Goal: Task Accomplishment & Management: Use online tool/utility

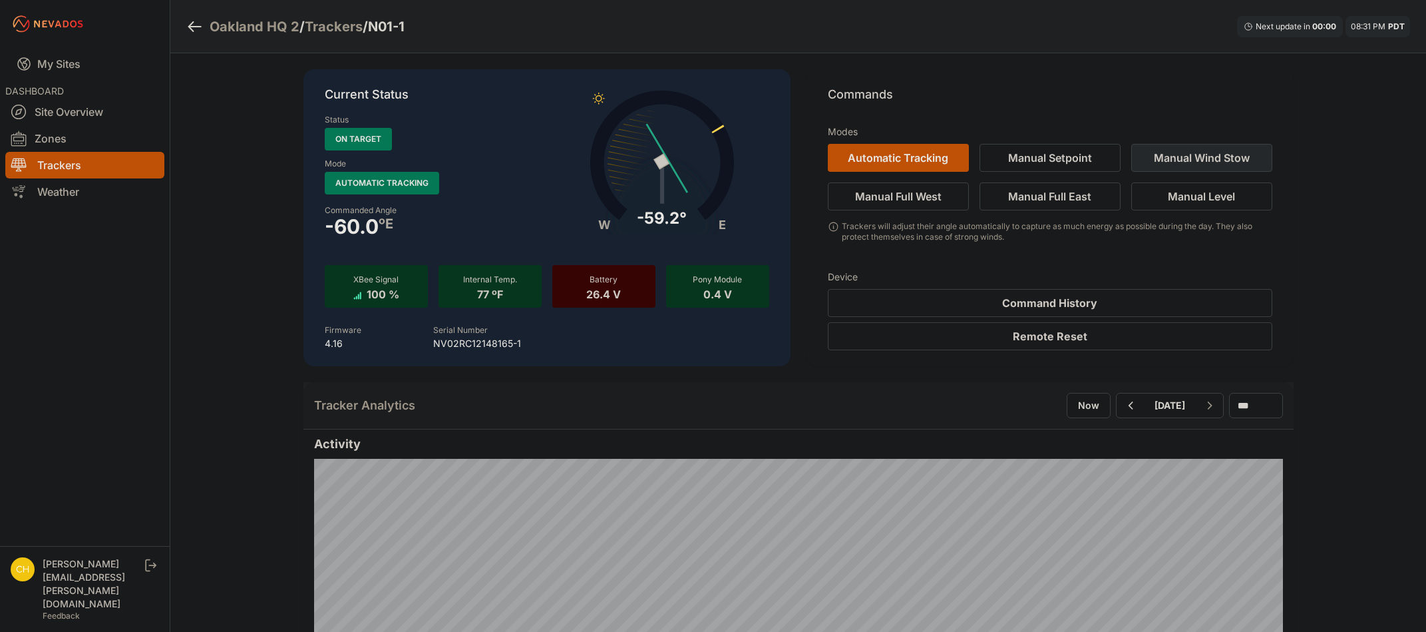
click at [1197, 159] on button "Manual Wind Stow" at bounding box center [1201, 158] width 141 height 28
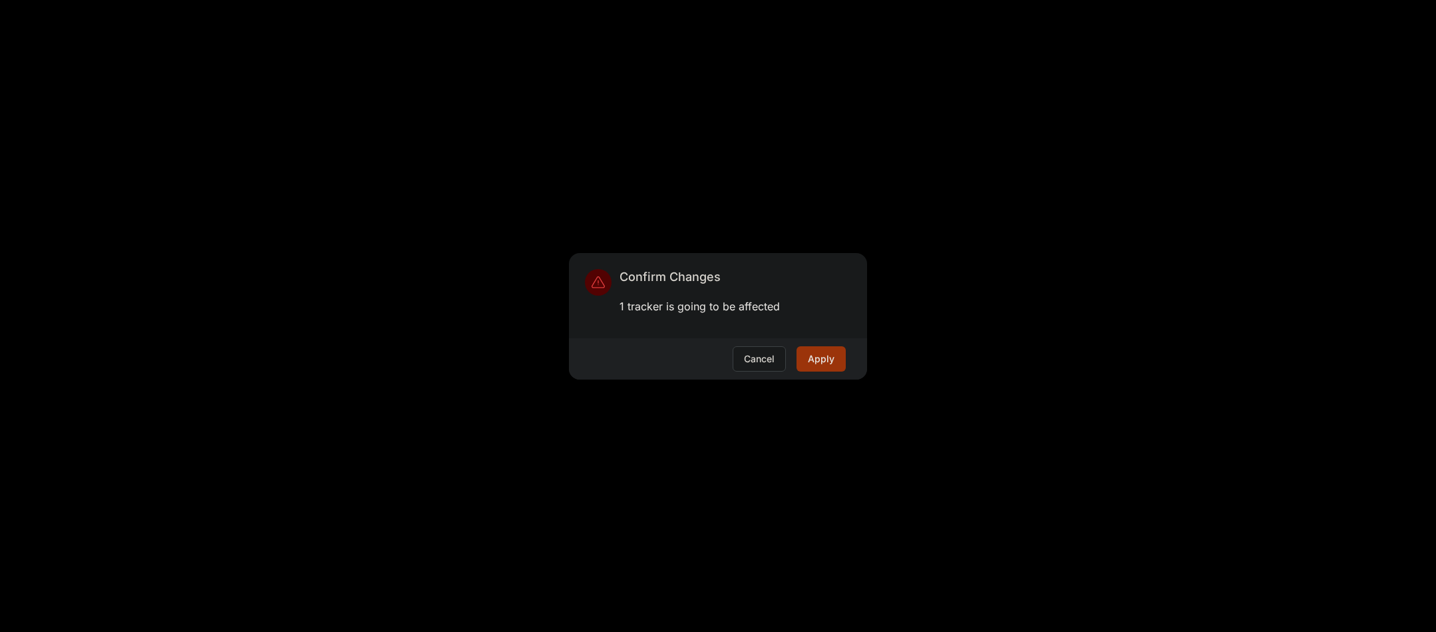
click at [812, 359] on button "Apply" at bounding box center [821, 358] width 49 height 25
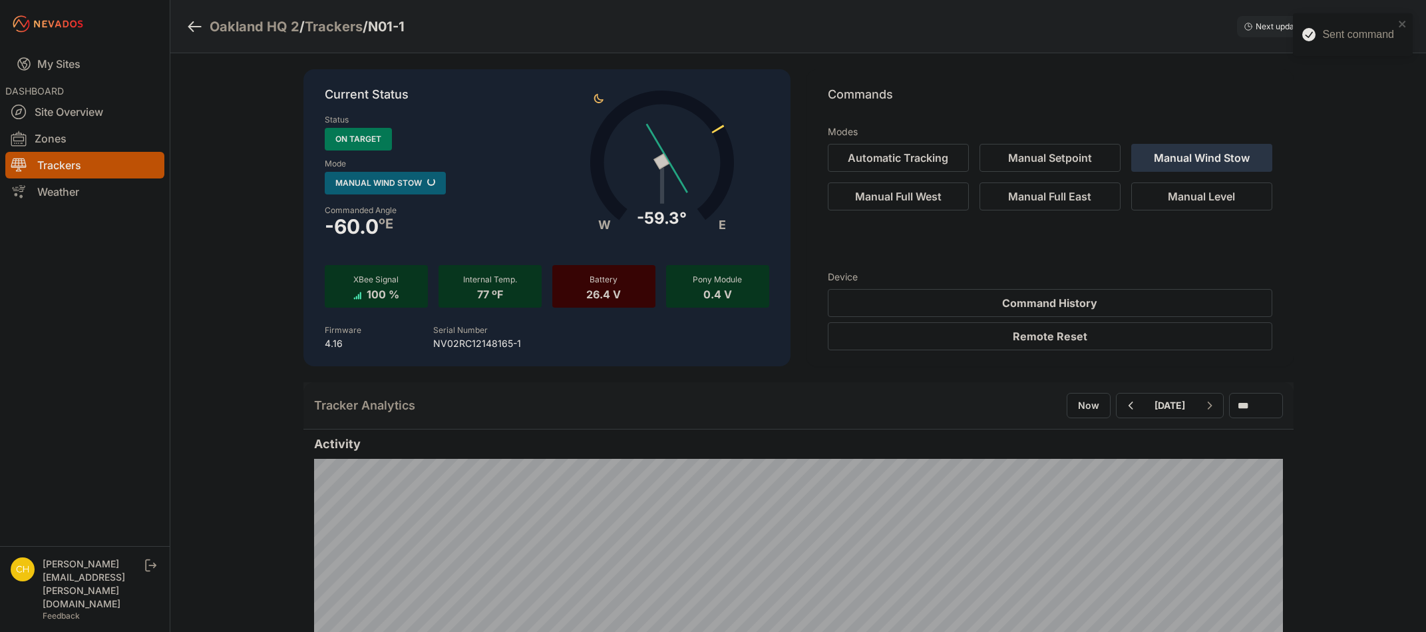
click at [164, 411] on nav "My Sites DASHBOARD Site Overview Zones Trackers Weather" at bounding box center [85, 291] width 170 height 487
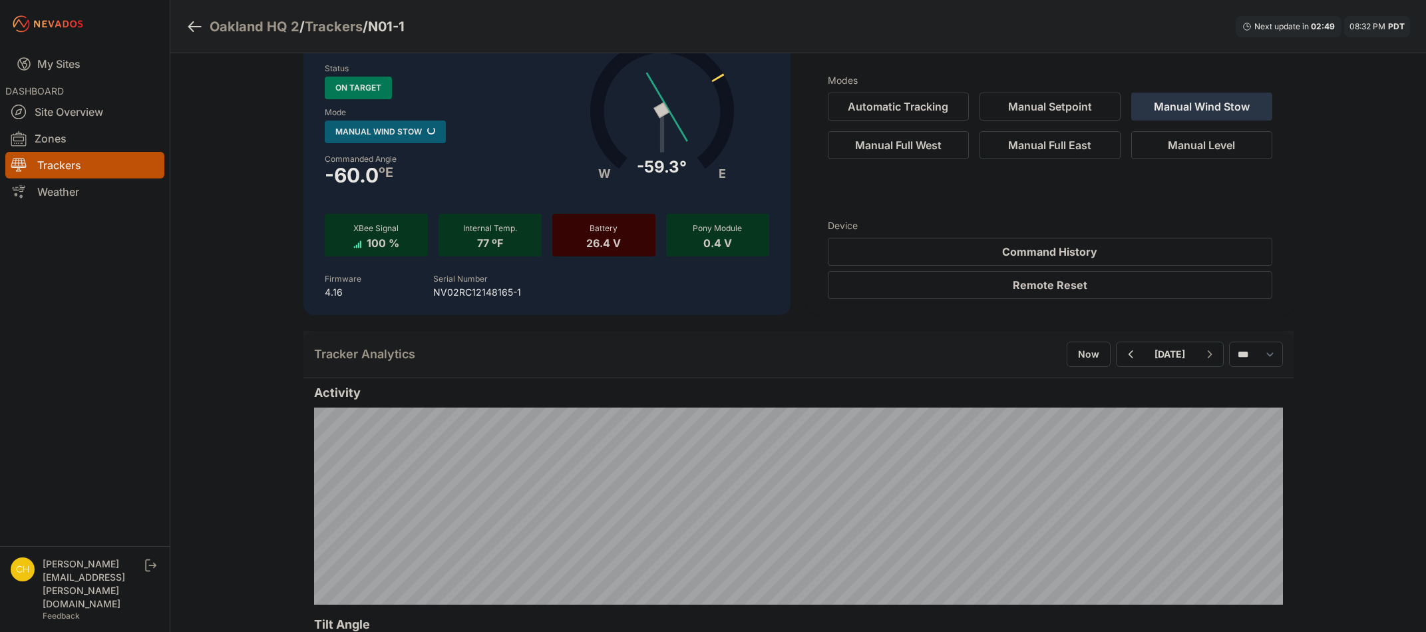
scroll to position [67, 0]
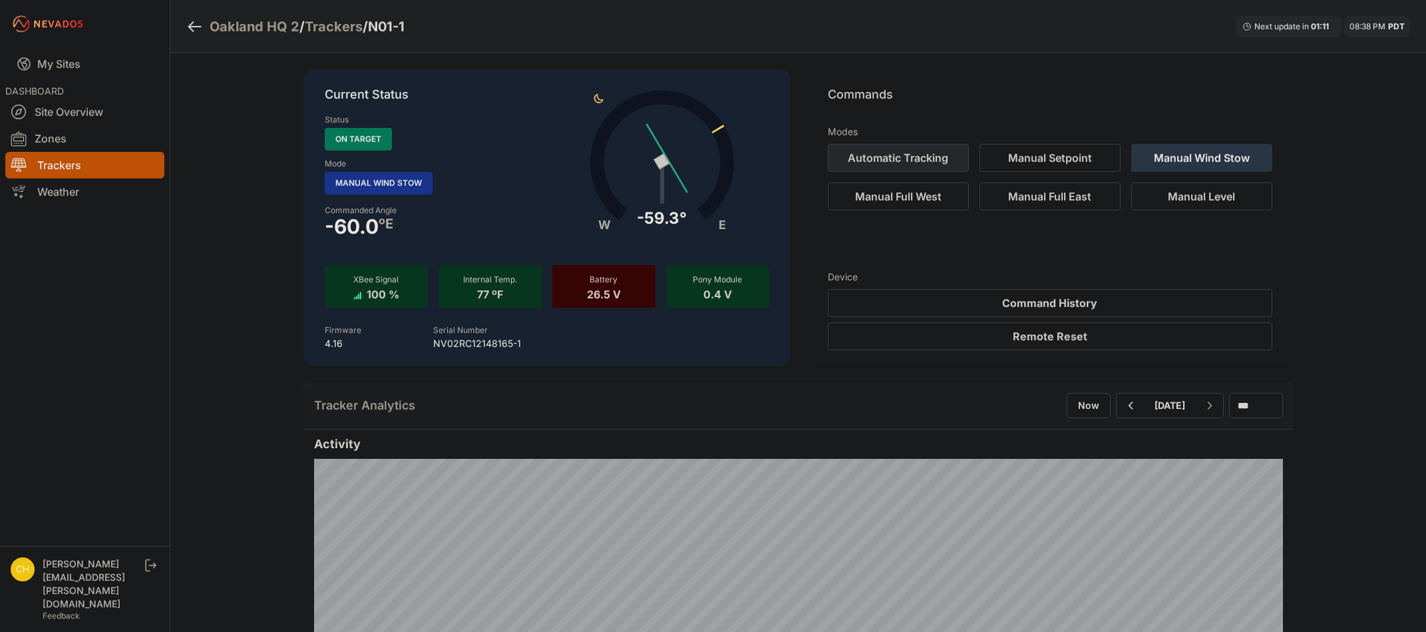
click at [928, 156] on button "Automatic Tracking" at bounding box center [898, 158] width 141 height 28
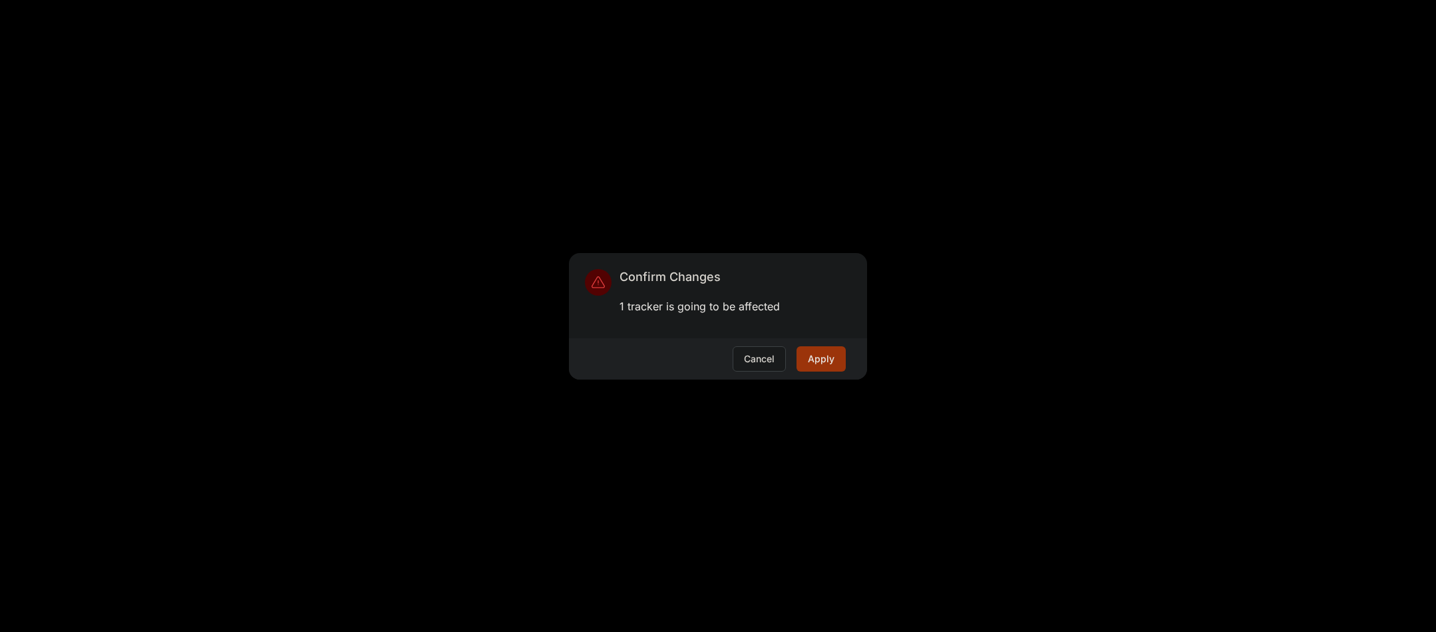
click at [826, 351] on button "Apply" at bounding box center [821, 358] width 49 height 25
